Goal: Find specific fact: Find specific fact

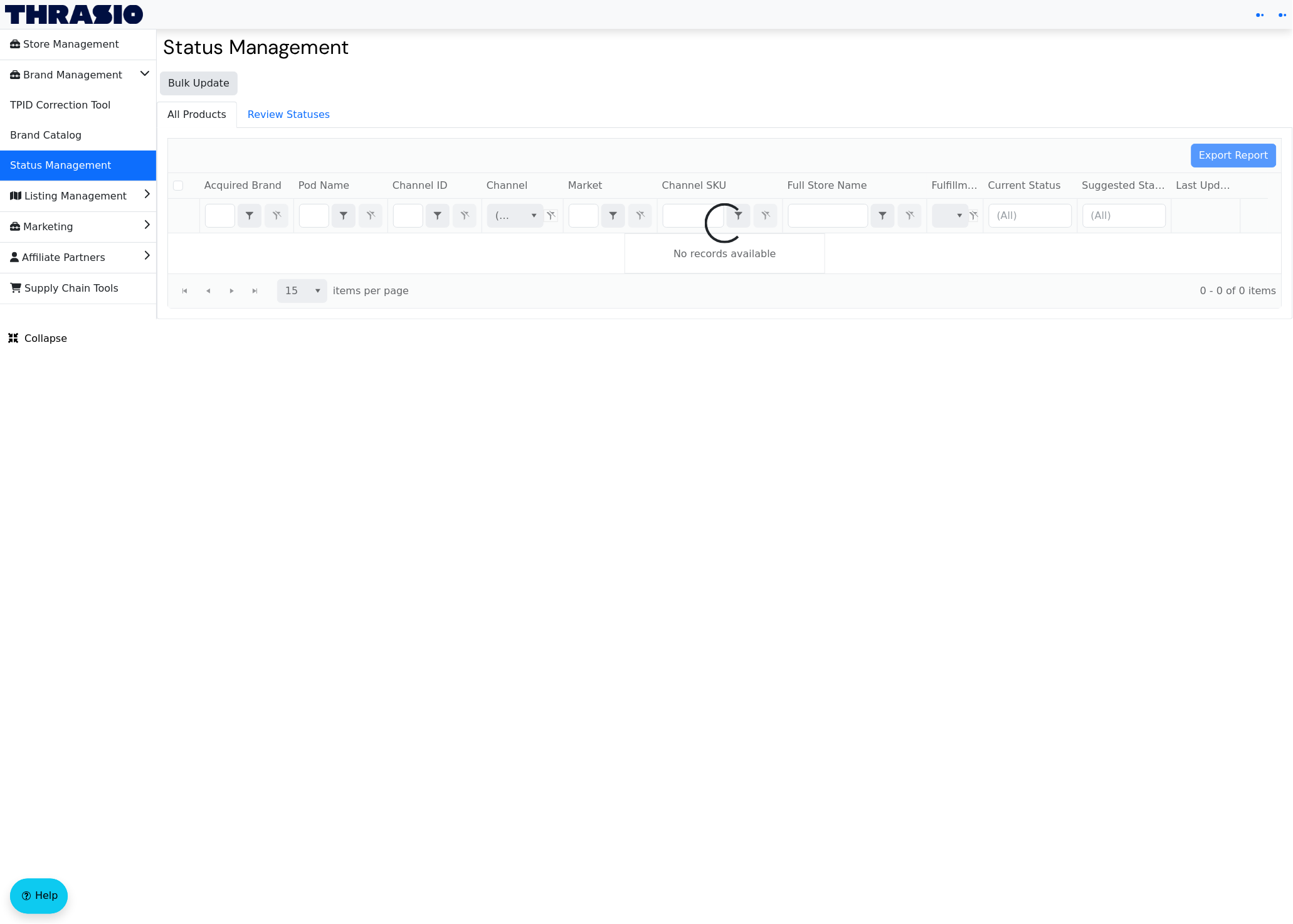
checkbox input "false"
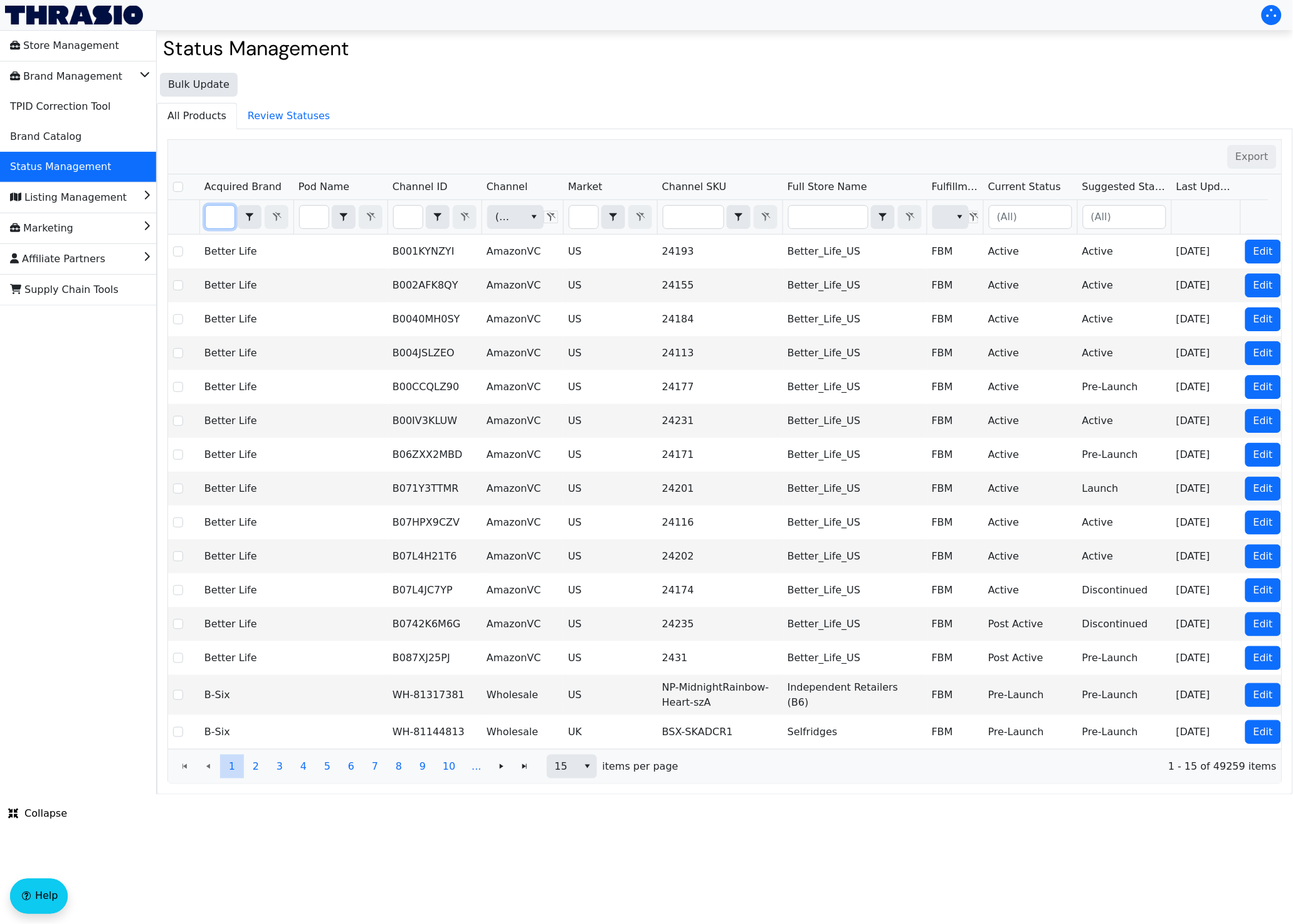
click at [224, 218] on input "Filter" at bounding box center [220, 216] width 29 height 23
type input "Bold Uniq"
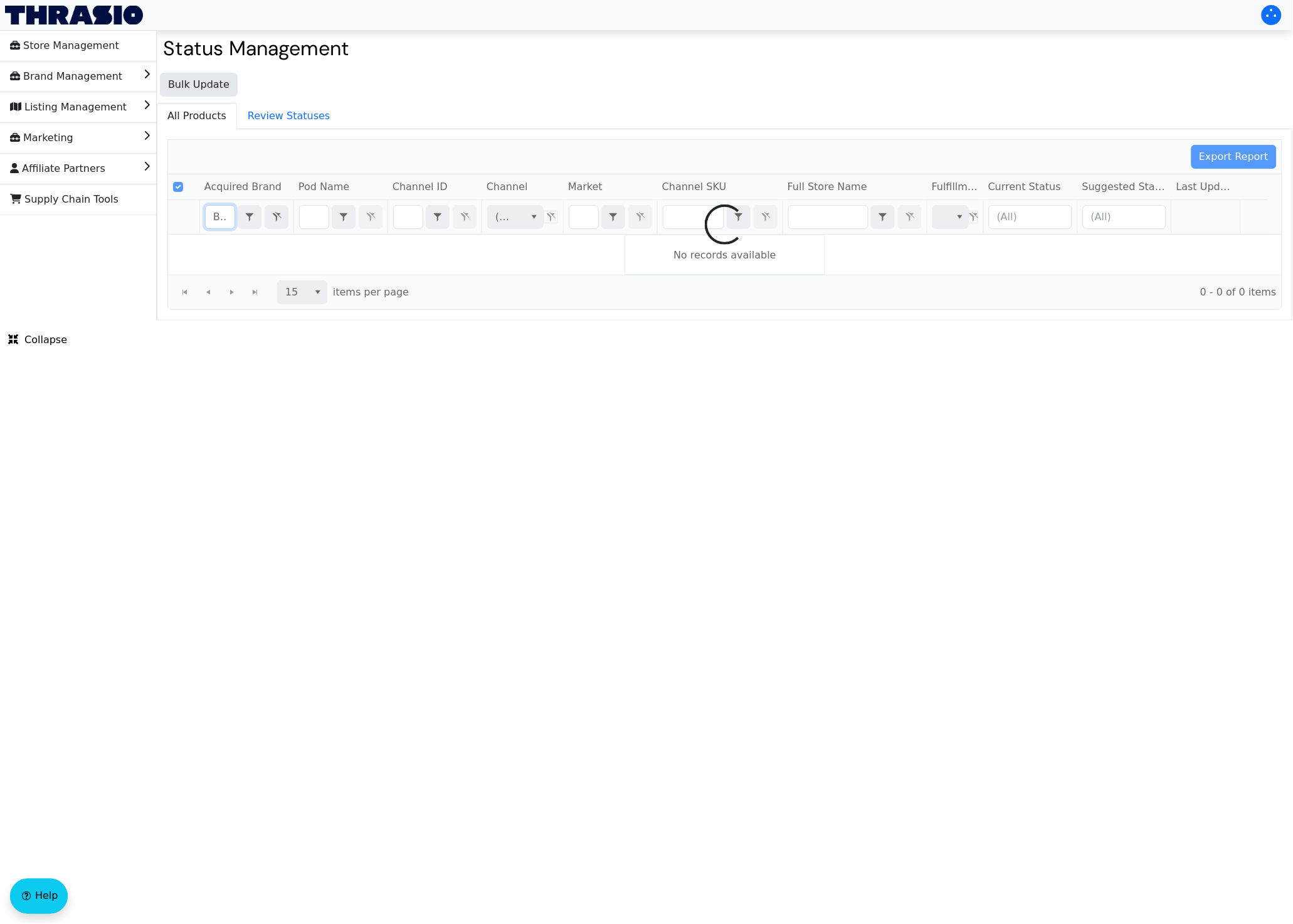
scroll to position [0, 34]
checkbox input "false"
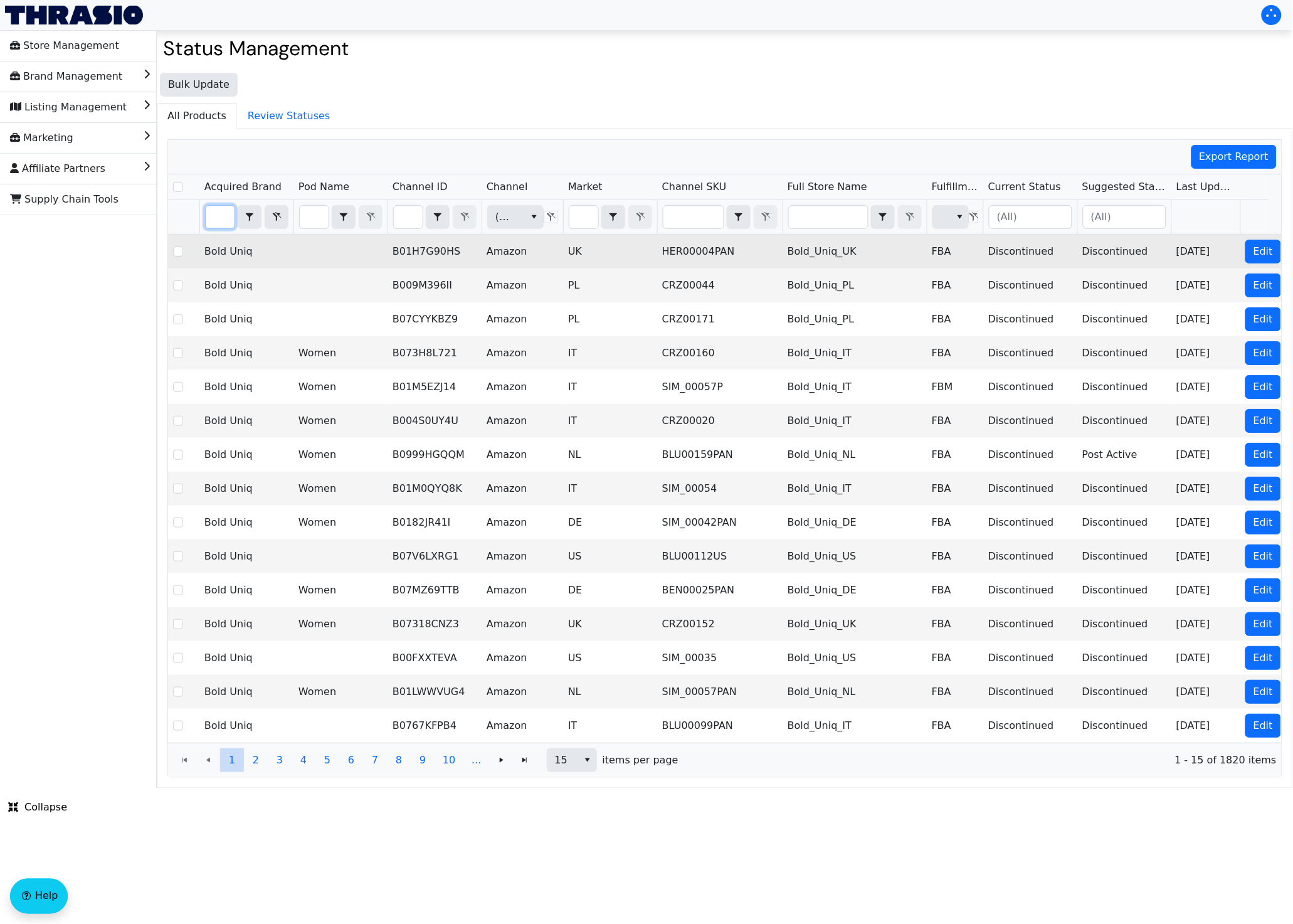
type input "Bold Uniq"
click at [818, 254] on td "Bold_Uniq_UK" at bounding box center [855, 251] width 145 height 34
drag, startPoint x: 864, startPoint y: 251, endPoint x: 781, endPoint y: 256, distance: 83.2
click at [781, 256] on tr "Bold Uniq B01H7G90HS Amazon UK HER00004PAN Bold_Uniq_UK FBA Discontinued Discon…" at bounding box center [735, 251] width 1135 height 34
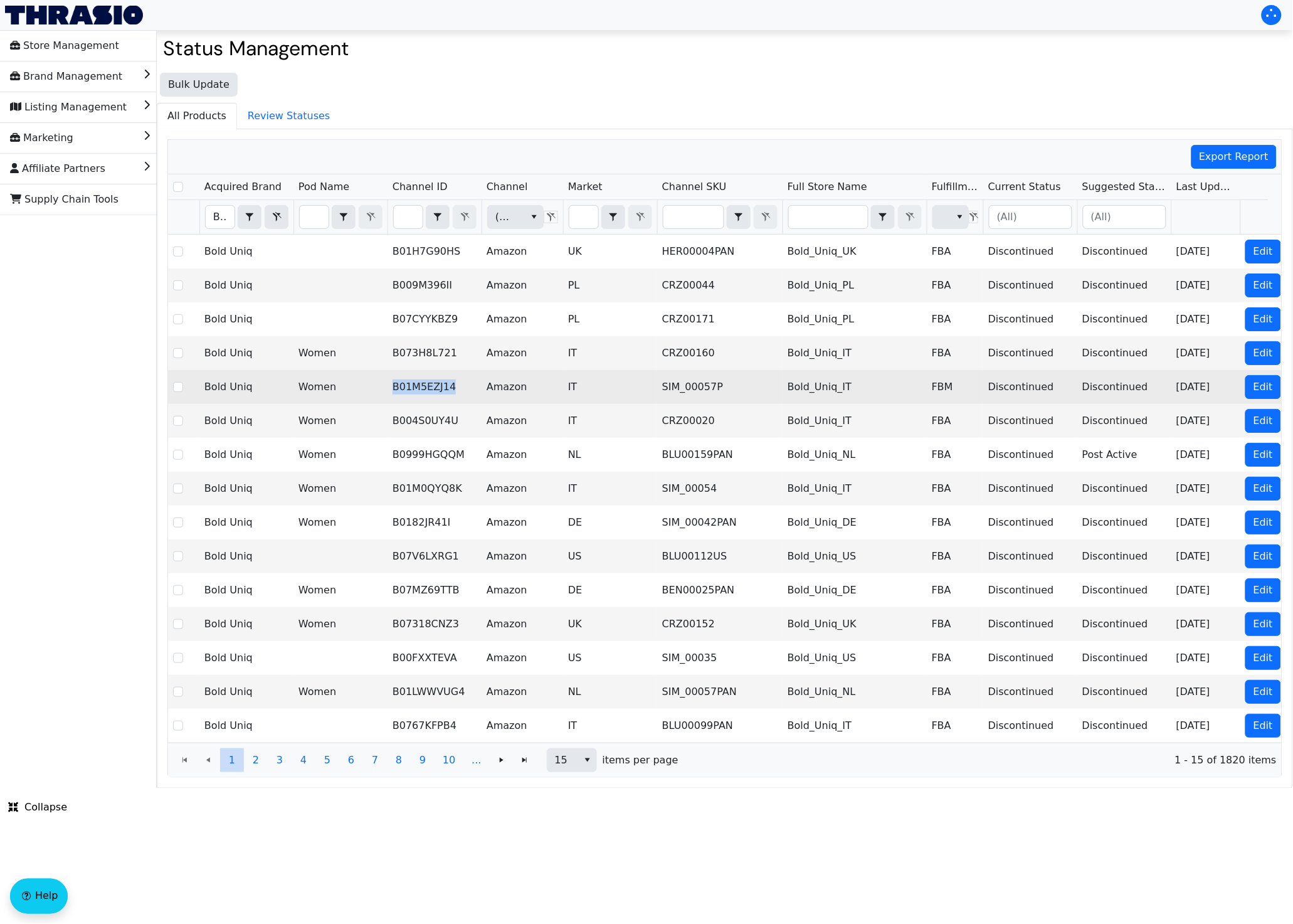
drag, startPoint x: 458, startPoint y: 390, endPoint x: 394, endPoint y: 393, distance: 64.1
click at [394, 393] on td "B01M5EZJ14" at bounding box center [435, 386] width 94 height 34
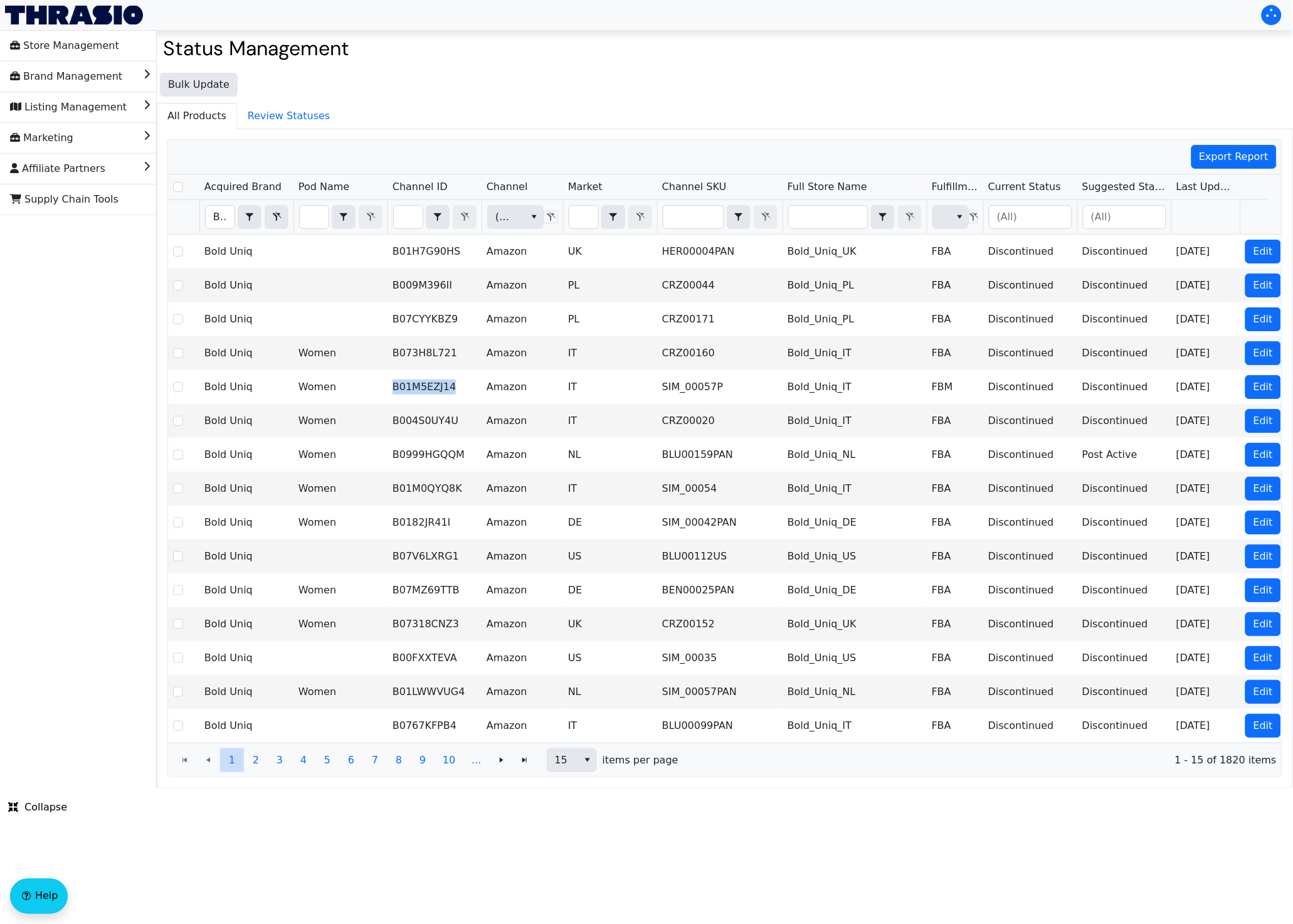
copy td "B01M5EZJ14"
click at [455, 772] on button "10" at bounding box center [449, 760] width 29 height 24
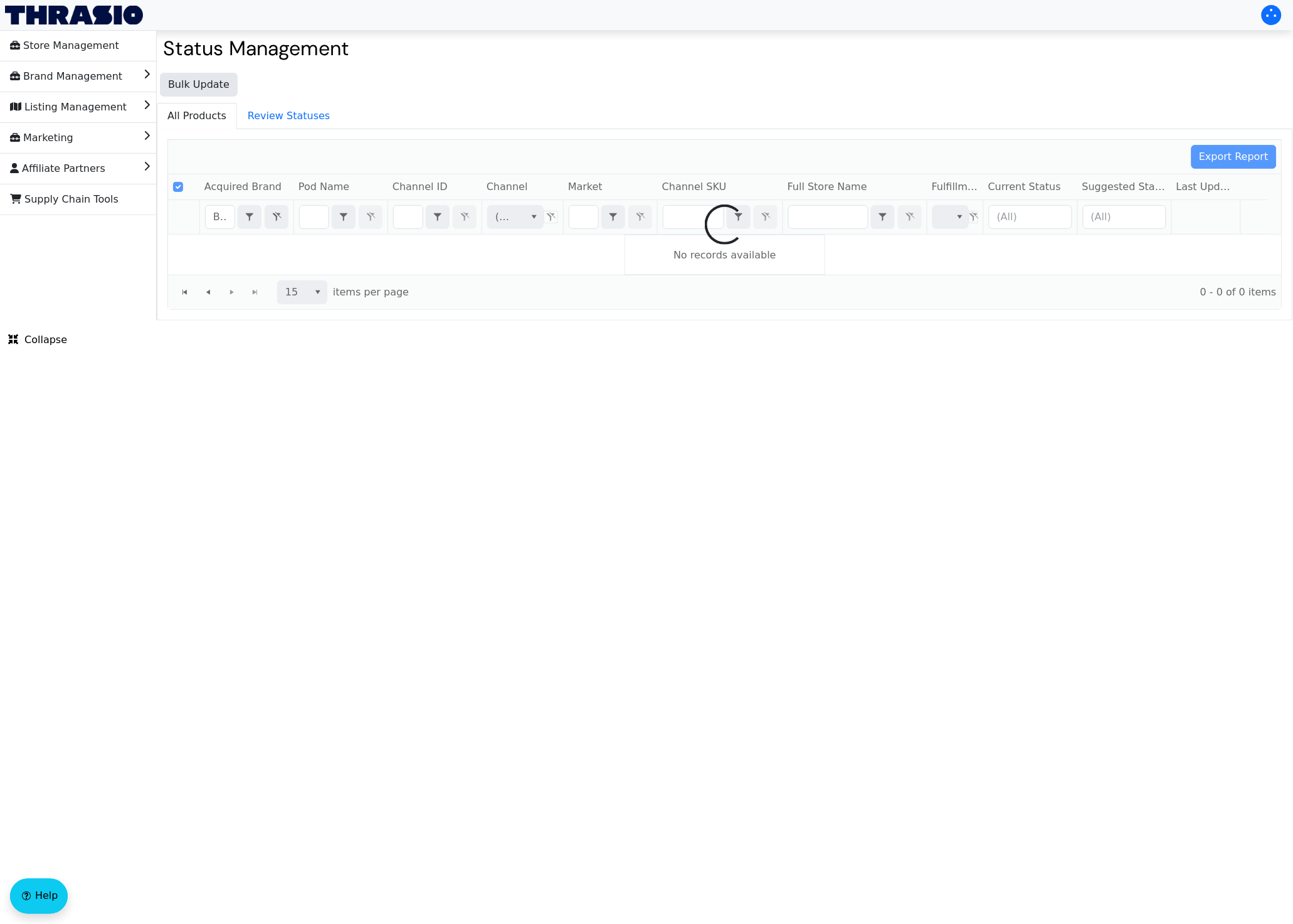
checkbox input "false"
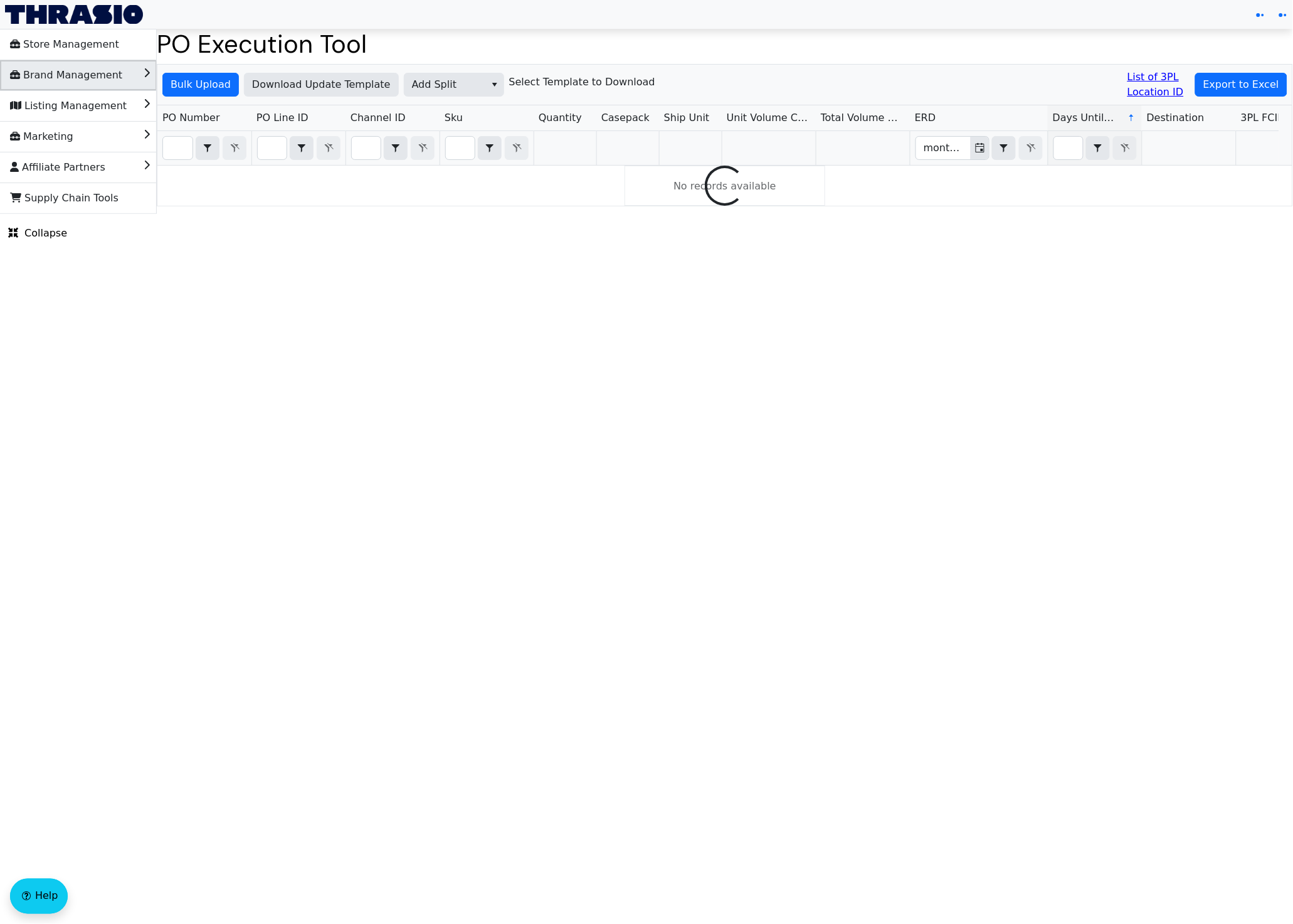
click at [54, 76] on span "Brand Management" at bounding box center [66, 76] width 113 height 20
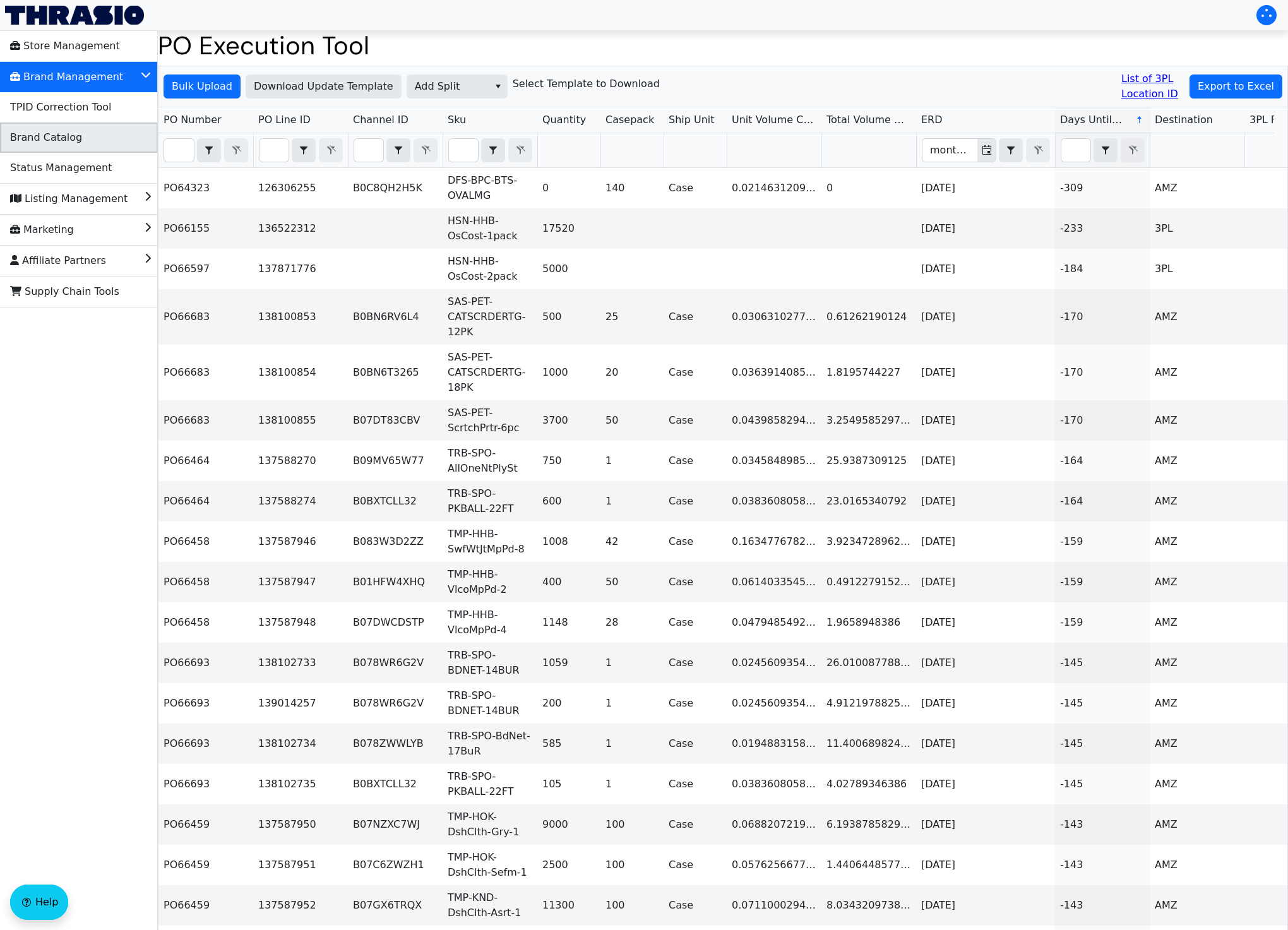
click at [52, 140] on span "Brand Catalog" at bounding box center [46, 137] width 72 height 20
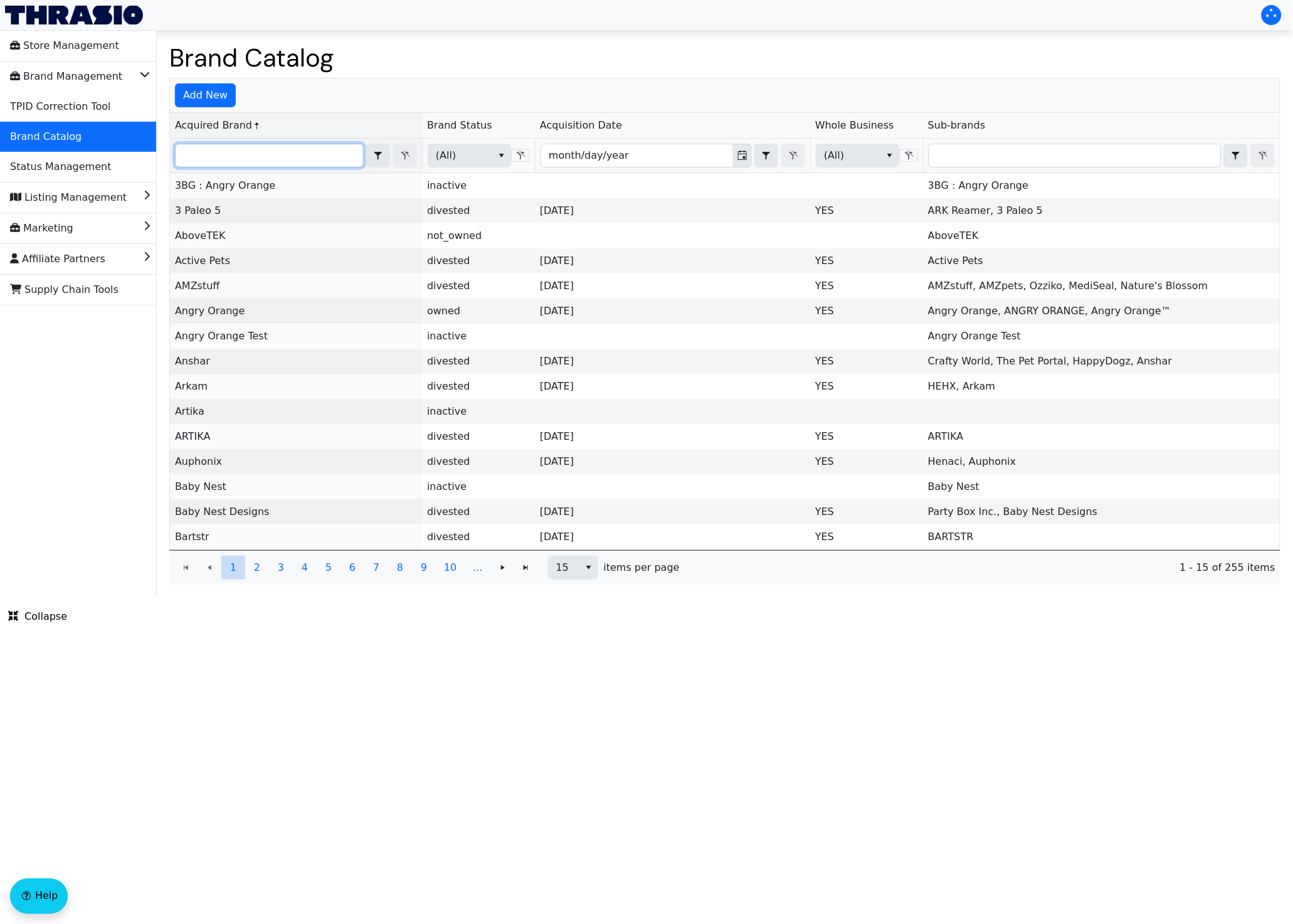
click at [262, 153] on input "Filter" at bounding box center [269, 155] width 187 height 23
type input "B01M5EZJ14"
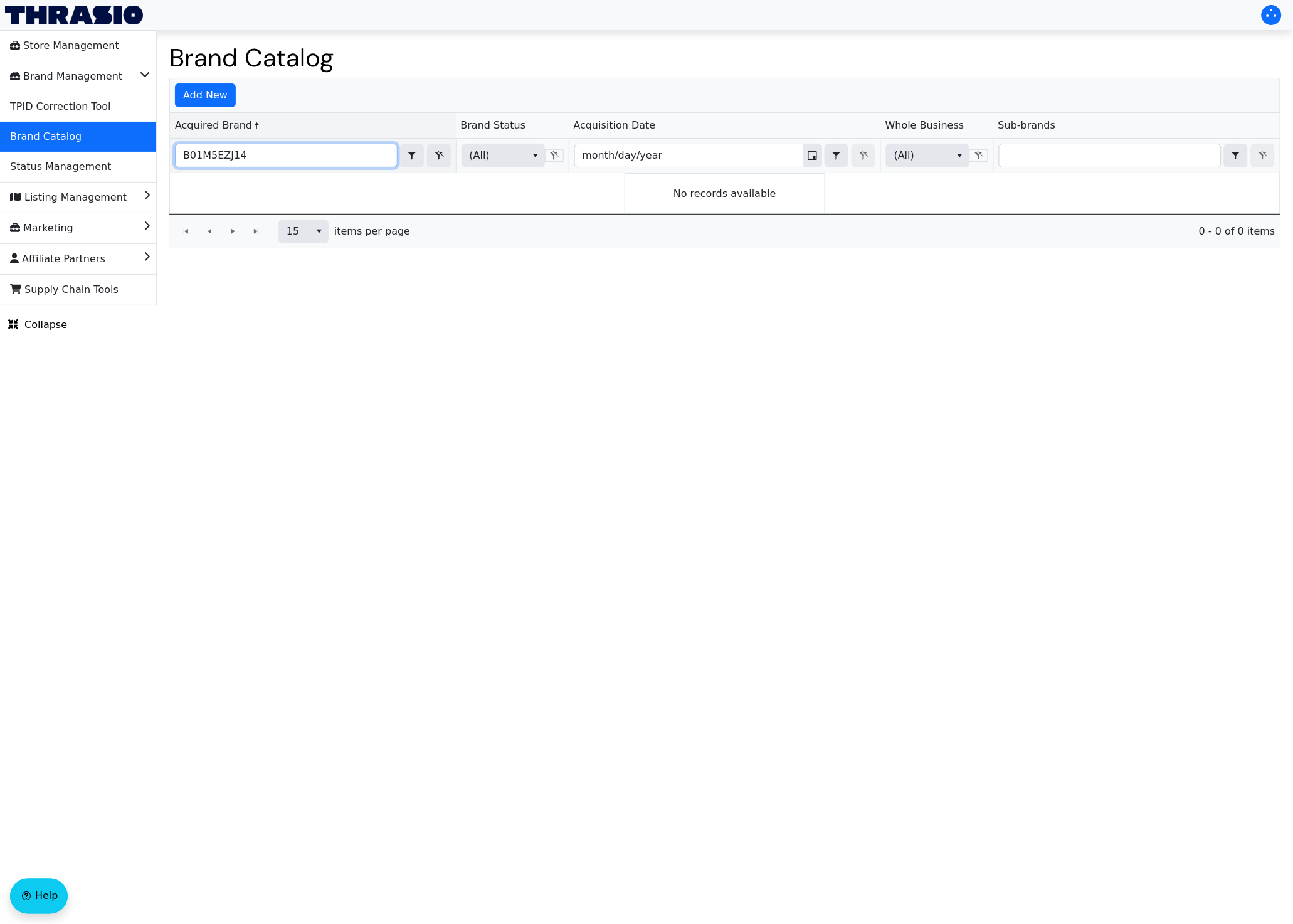
drag, startPoint x: 216, startPoint y: 158, endPoint x: 157, endPoint y: 160, distance: 59.0
click at [157, 160] on div "Brand Catalog Add New Acquired Brand Brand Status Acquisition Date Whole Busine…" at bounding box center [725, 145] width 1137 height 231
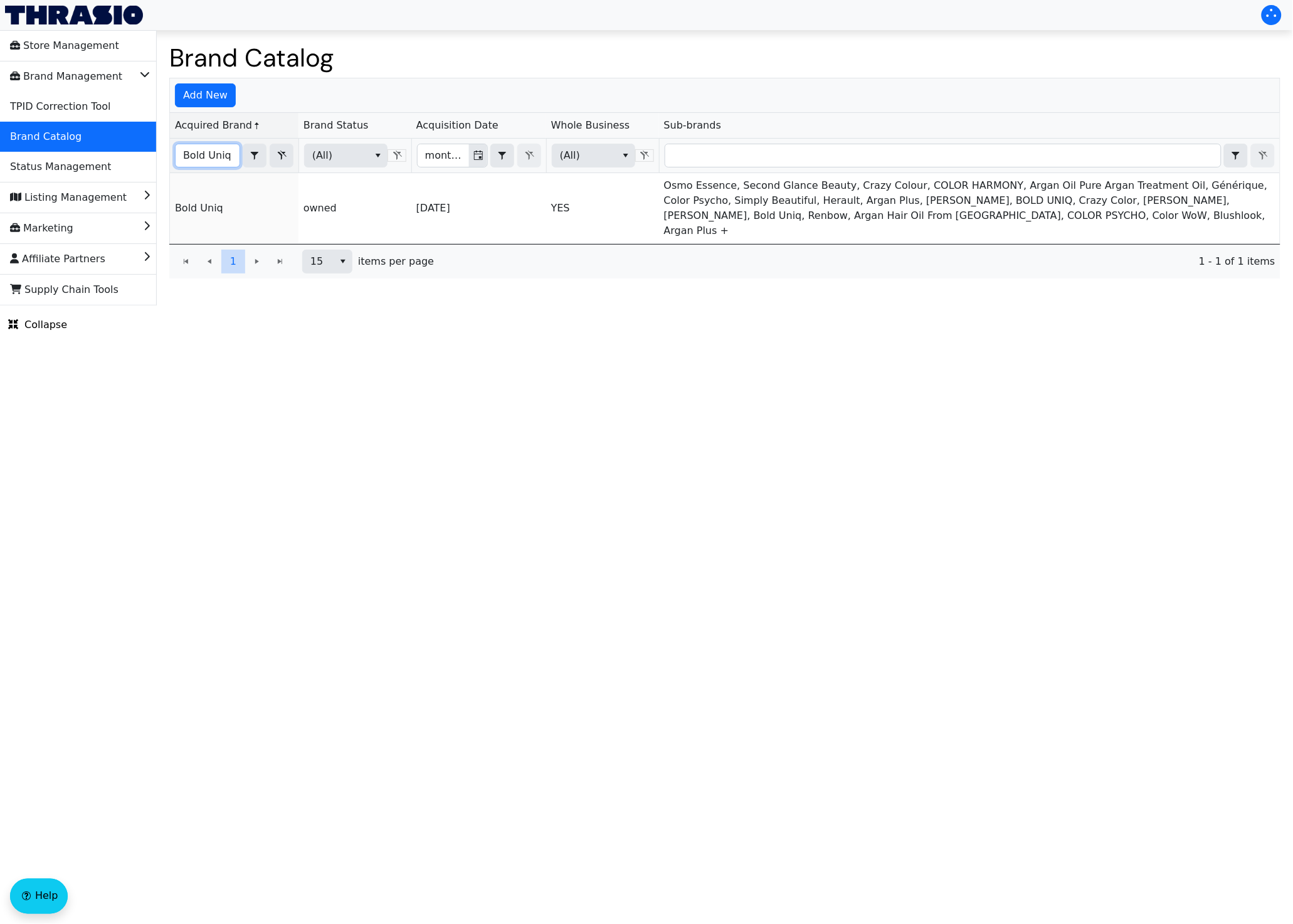
type input "Bold Uniq"
click at [381, 305] on html "Store Management Brand Management TPID Correction Tool Brand Catalog Status Man…" at bounding box center [646, 153] width 1293 height 305
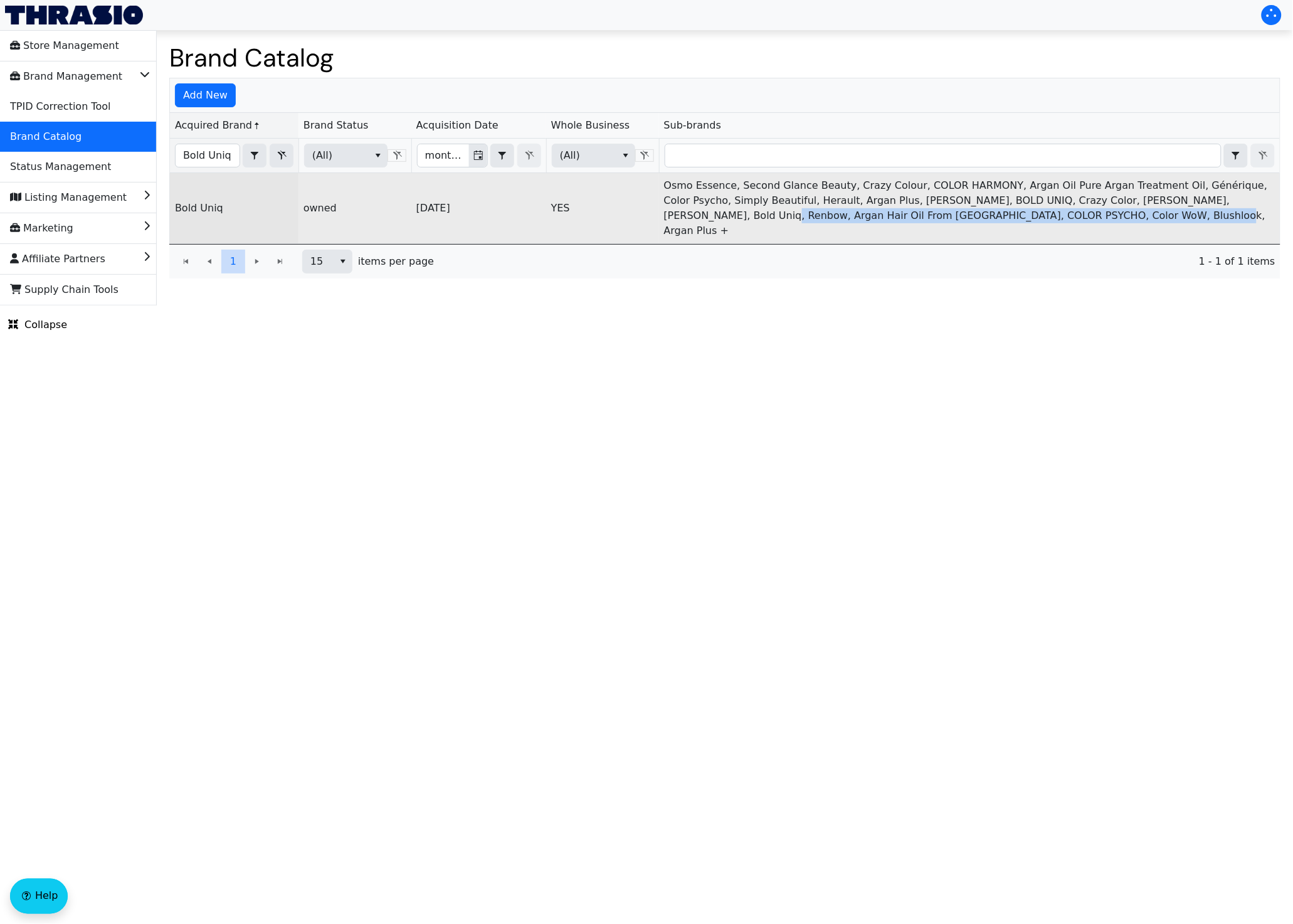
drag, startPoint x: 686, startPoint y: 219, endPoint x: 1114, endPoint y: 220, distance: 428.0
click at [1114, 220] on td "Osmo Essence, Second Glance Beauty, Crazy Colour, COLOR HARMONY, Argan Oil Pure…" at bounding box center [969, 208] width 621 height 70
drag, startPoint x: 735, startPoint y: 186, endPoint x: 668, endPoint y: 186, distance: 67.0
click at [668, 186] on td "Osmo Essence, Second Glance Beauty, Crazy Colour, COLOR HARMONY, Argan Oil Pure…" at bounding box center [969, 208] width 621 height 70
drag, startPoint x: 857, startPoint y: 187, endPoint x: 874, endPoint y: 187, distance: 17.0
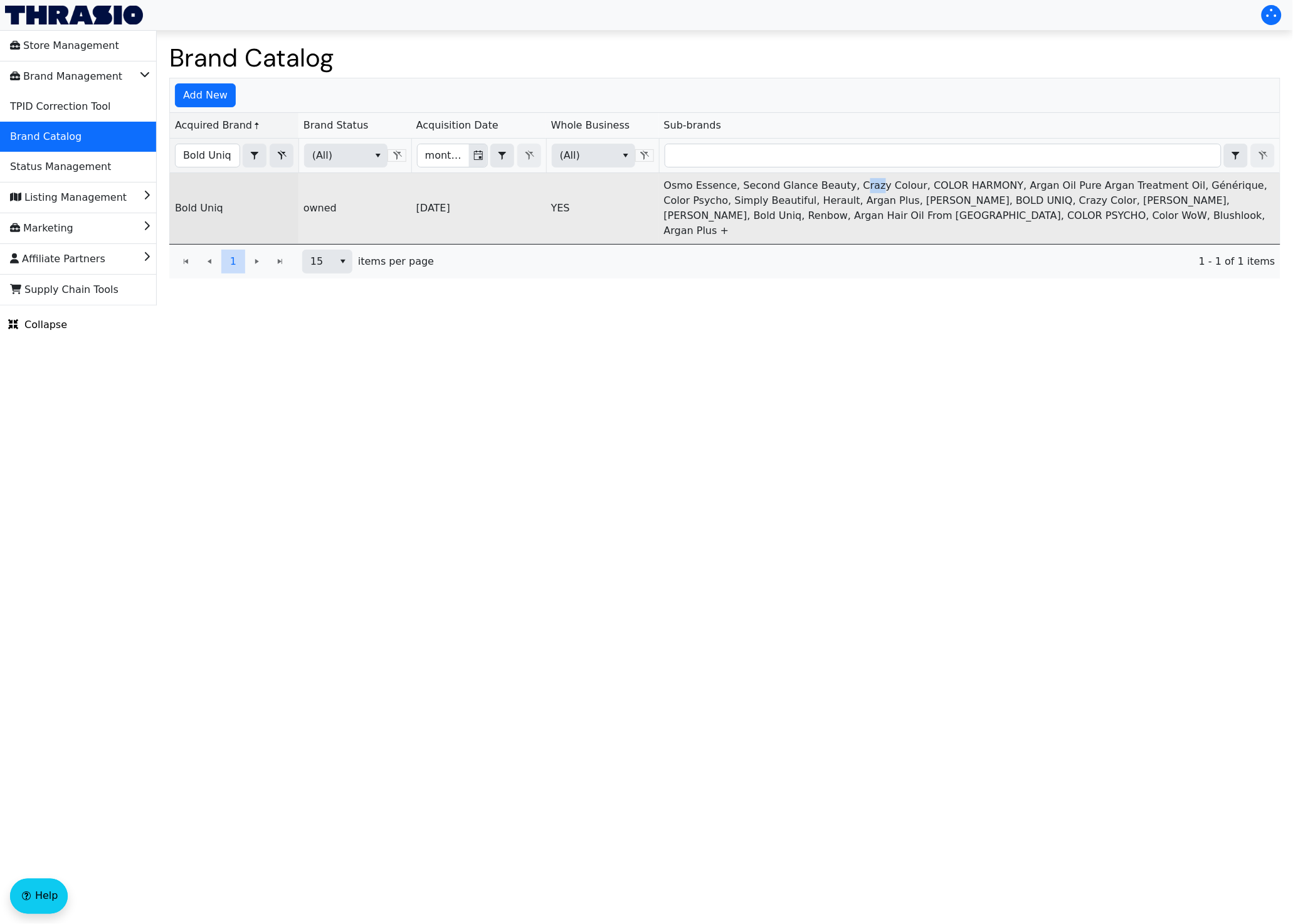
click at [874, 187] on td "Osmo Essence, Second Glance Beauty, Crazy Colour, COLOR HARMONY, Argan Oil Pure…" at bounding box center [969, 208] width 621 height 70
click at [860, 184] on td "Osmo Essence, Second Glance Beauty, Crazy Colour, COLOR HARMONY, Argan Oil Pure…" at bounding box center [969, 208] width 621 height 70
drag, startPoint x: 847, startPoint y: 184, endPoint x: 912, endPoint y: 184, distance: 65.0
click at [912, 184] on td "Osmo Essence, Second Glance Beauty, Crazy Colour, COLOR HARMONY, Argan Oil Pure…" at bounding box center [969, 208] width 621 height 70
click at [913, 184] on td "Osmo Essence, Second Glance Beauty, Crazy Colour, COLOR HARMONY, Argan Oil Pure…" at bounding box center [969, 208] width 621 height 70
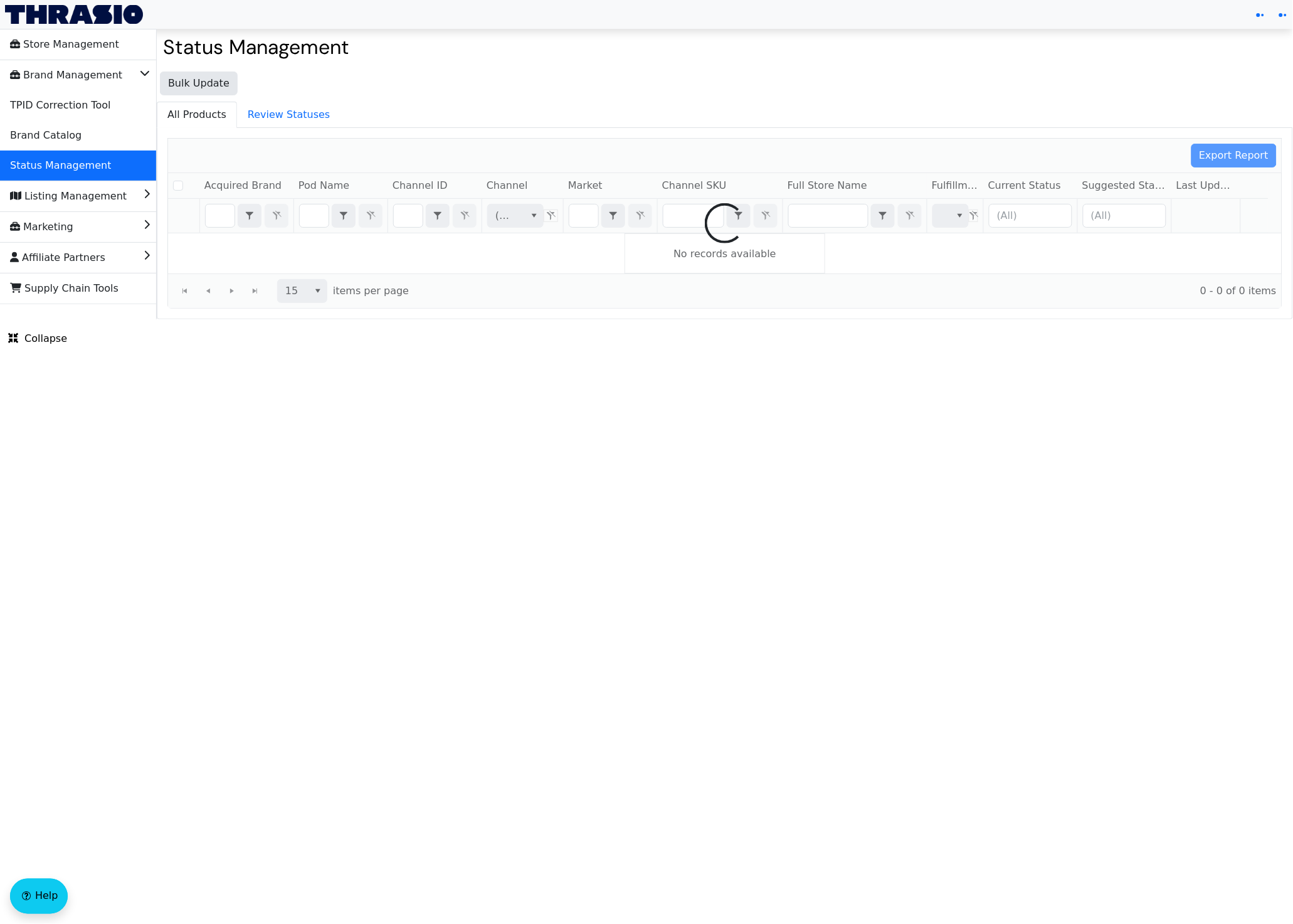
checkbox input "false"
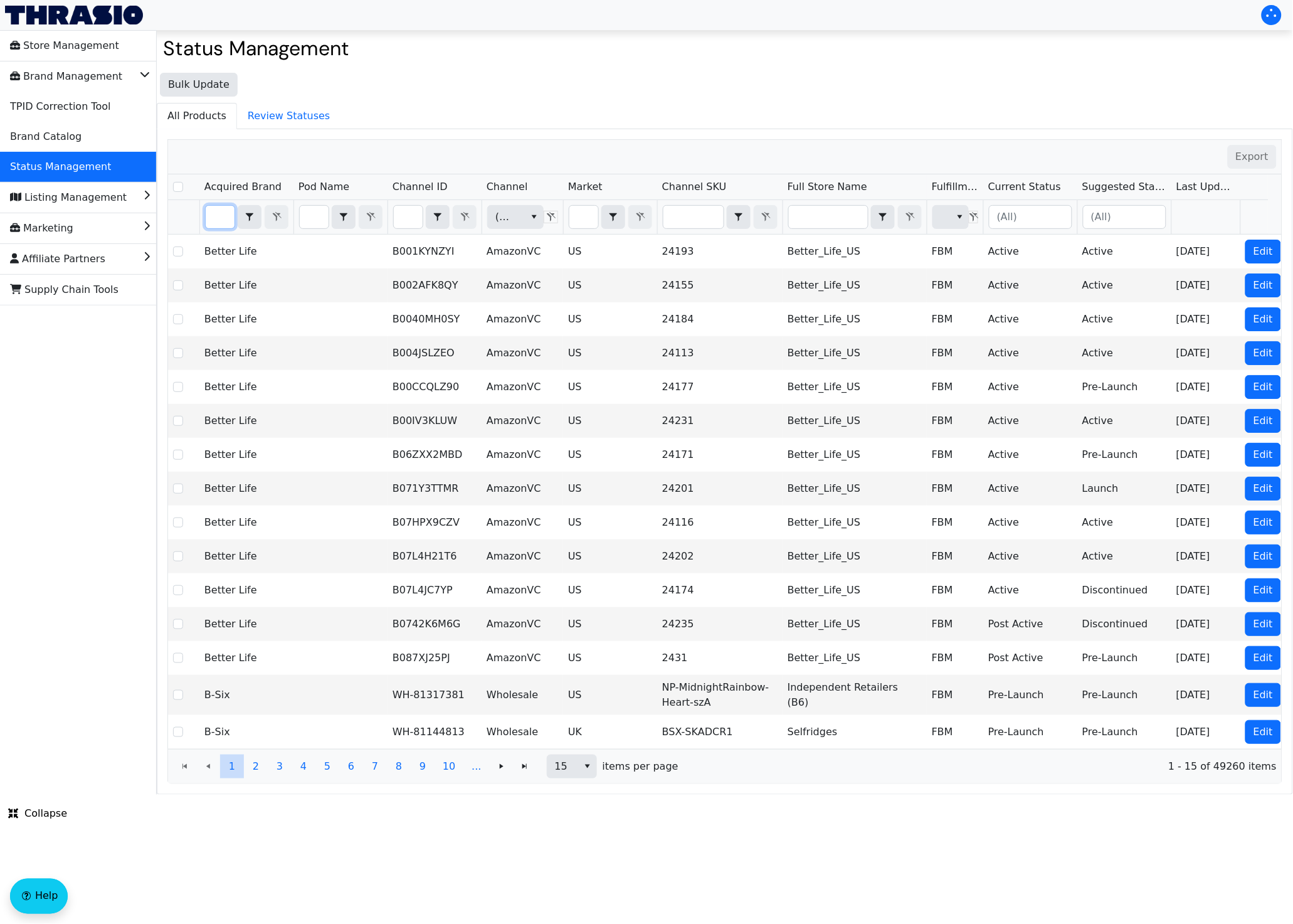
click at [223, 220] on input "Filter" at bounding box center [220, 216] width 29 height 23
type input "Bold Uniq"
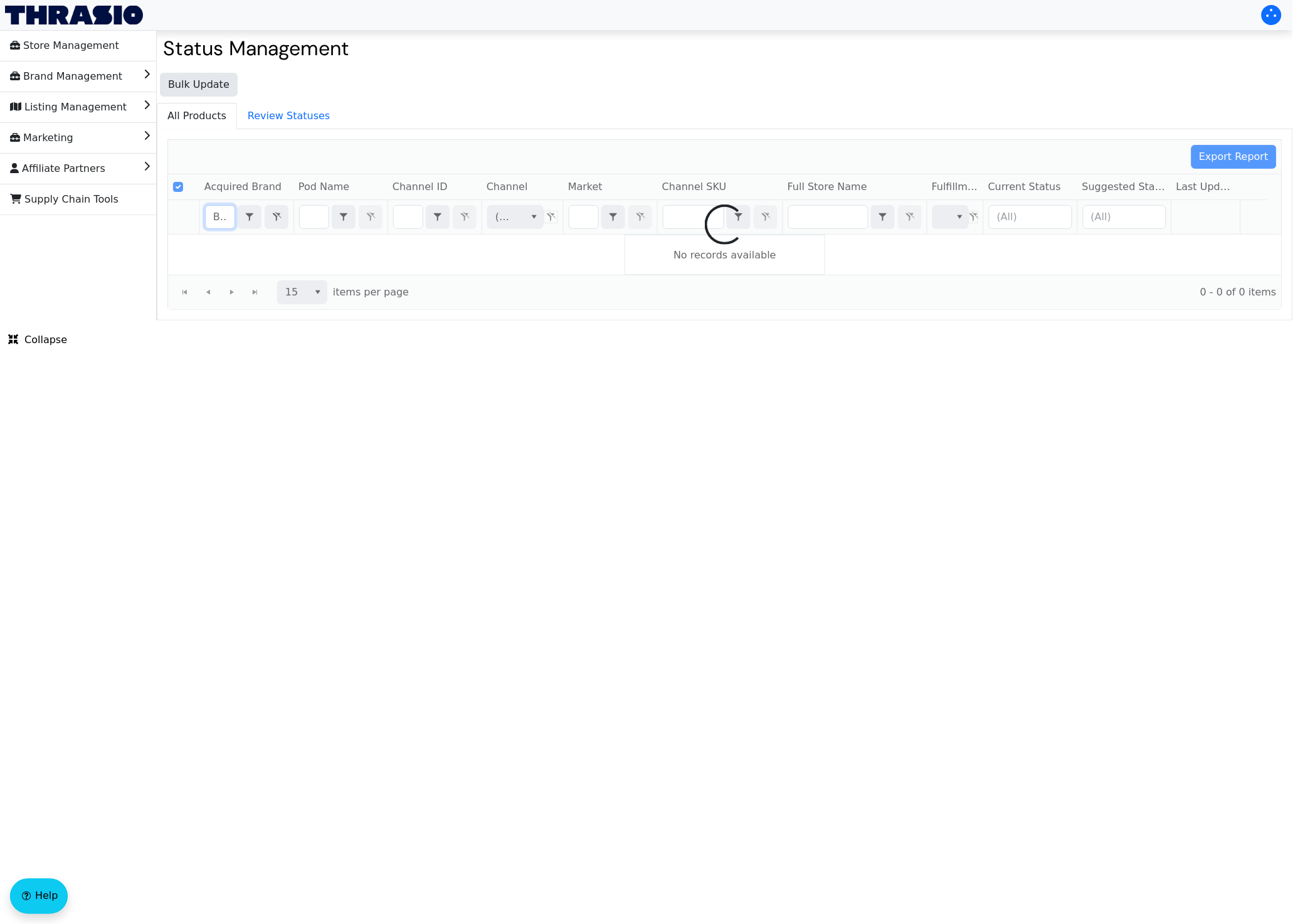
scroll to position [0, 34]
checkbox input "false"
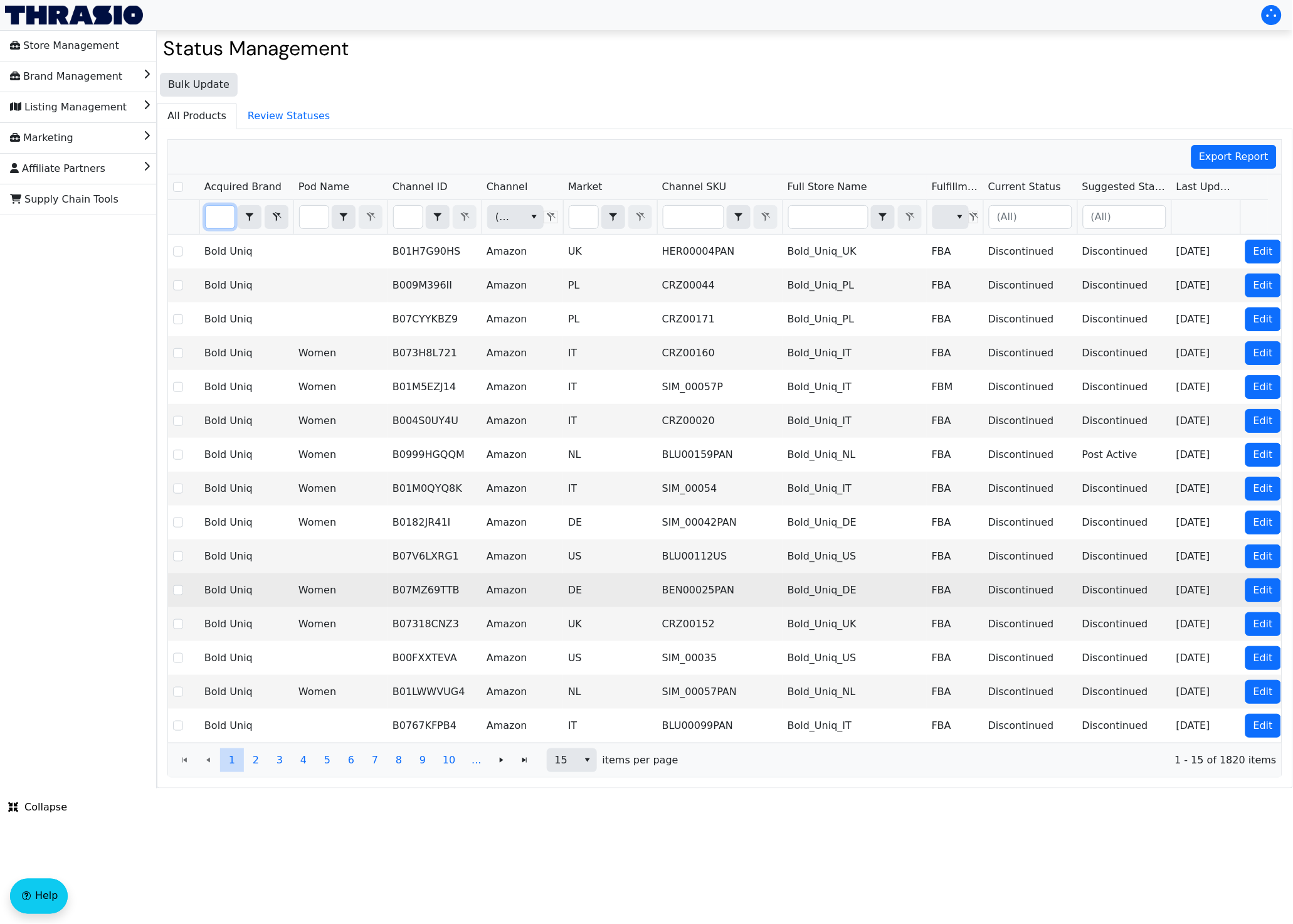
type input "Bold Uniq"
drag, startPoint x: 461, startPoint y: 599, endPoint x: 389, endPoint y: 601, distance: 72.0
click at [389, 601] on td "B07MZ69TTB" at bounding box center [435, 590] width 94 height 34
copy td "B07MZ69TTB"
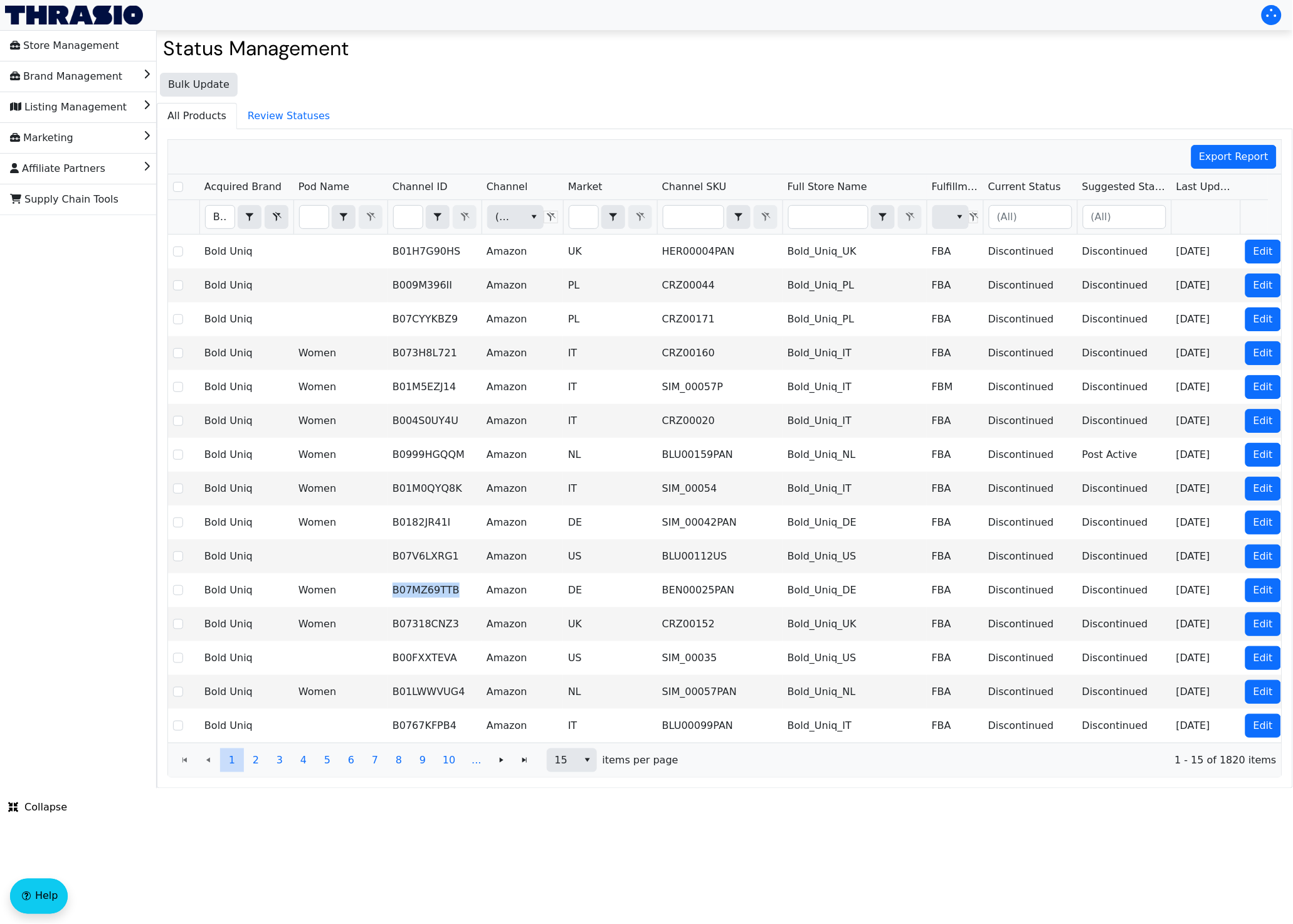
copy td "B07MZ69TTB"
